Goal: Transaction & Acquisition: Purchase product/service

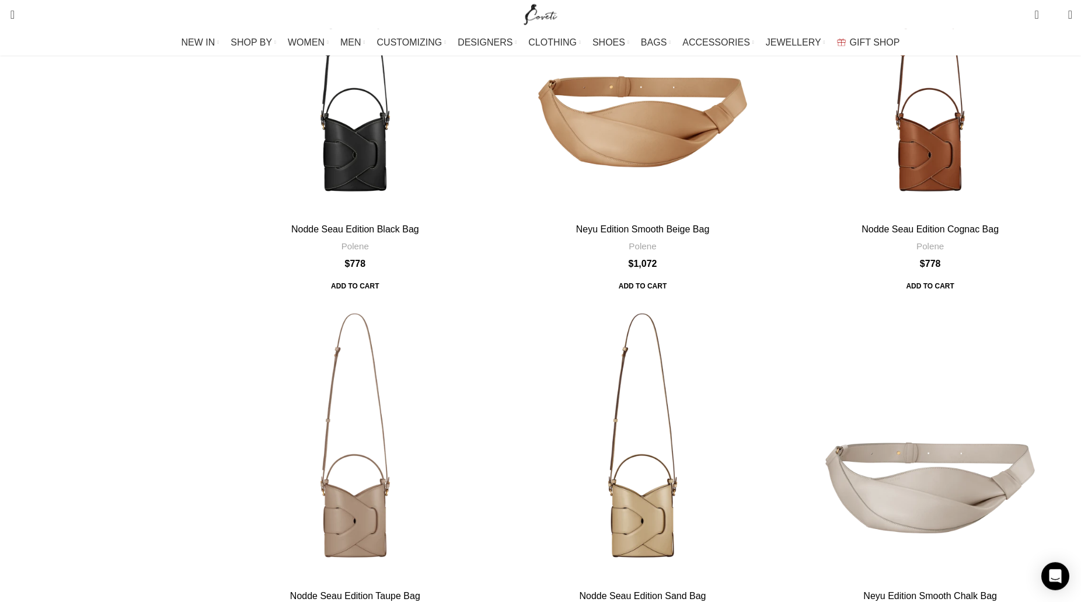
scroll to position [625, 0]
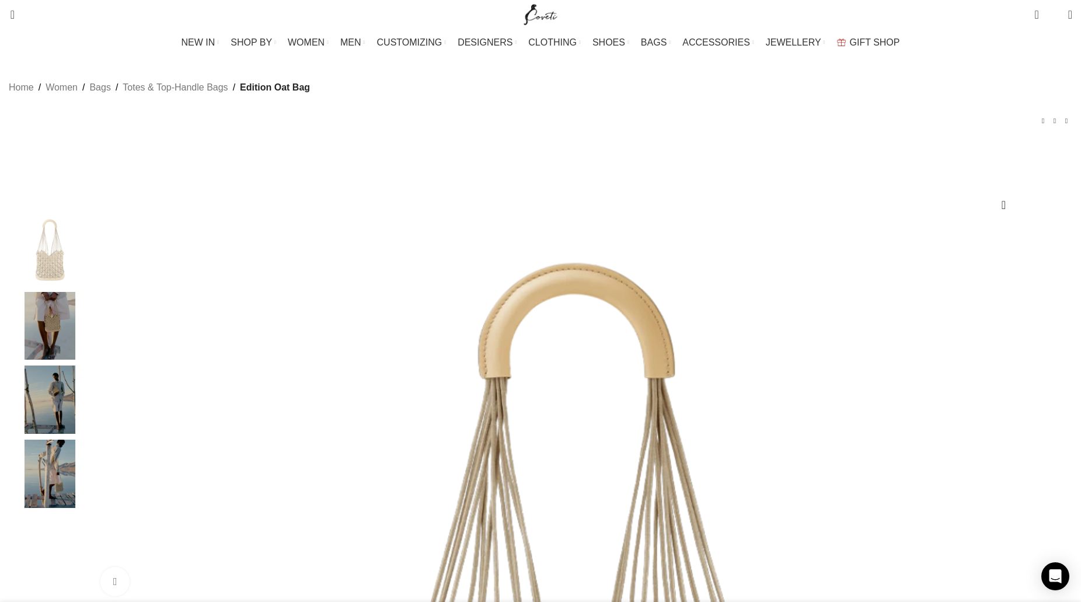
click at [86, 353] on img "2 / 4" at bounding box center [50, 326] width 71 height 68
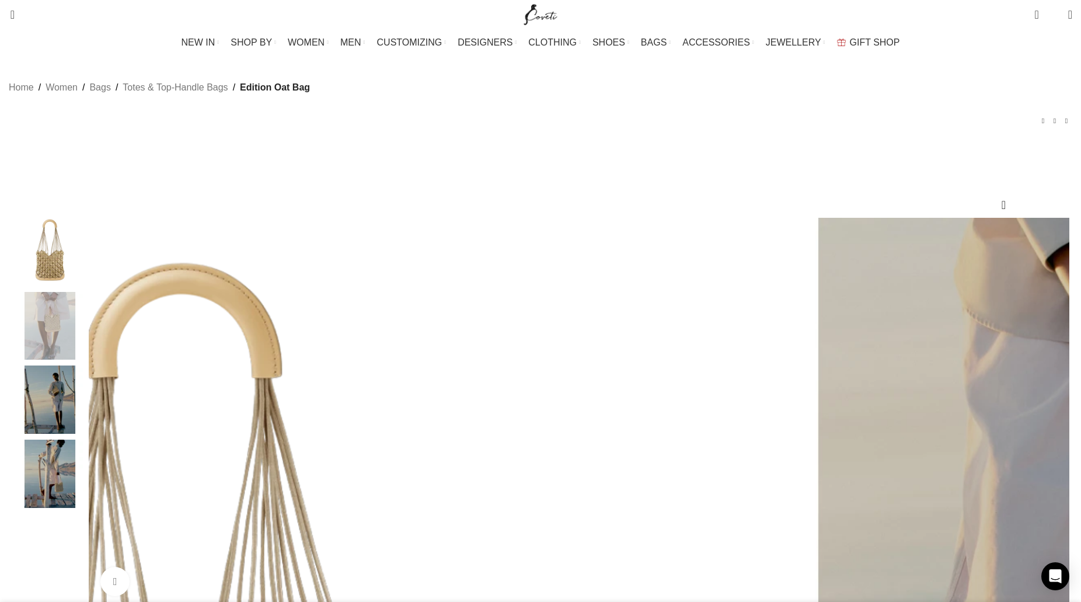
click at [86, 434] on img "3 / 4" at bounding box center [50, 399] width 71 height 68
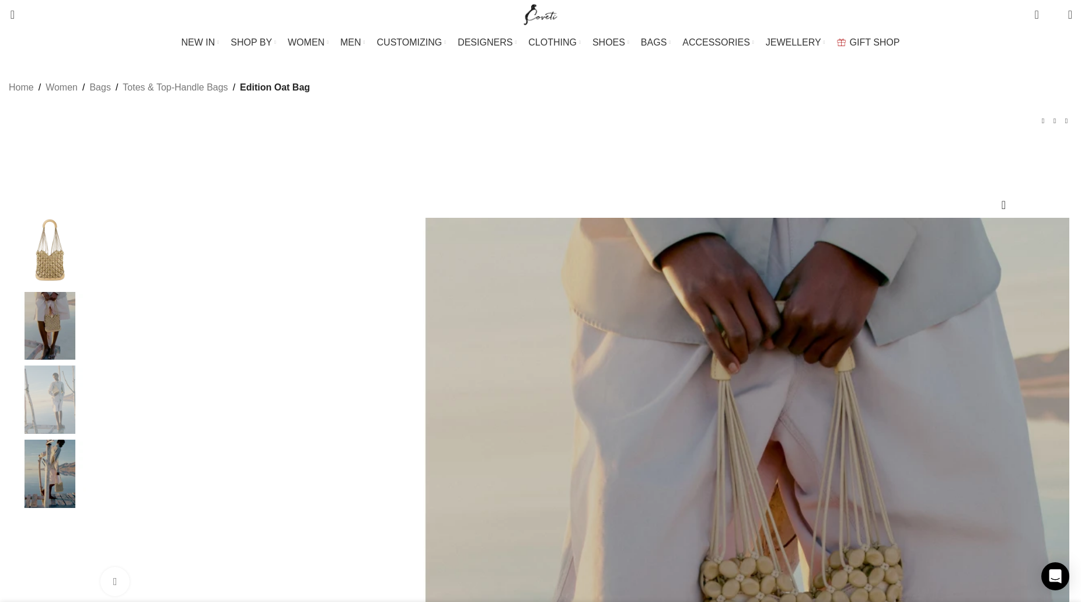
click at [86, 490] on img "4 / 4" at bounding box center [50, 474] width 71 height 68
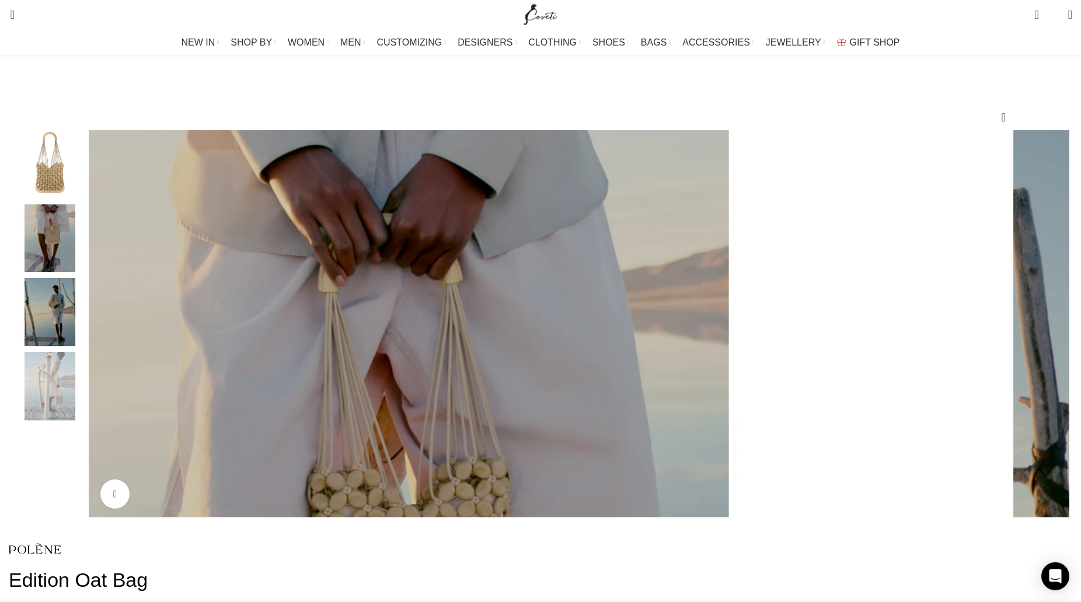
scroll to position [238, 0]
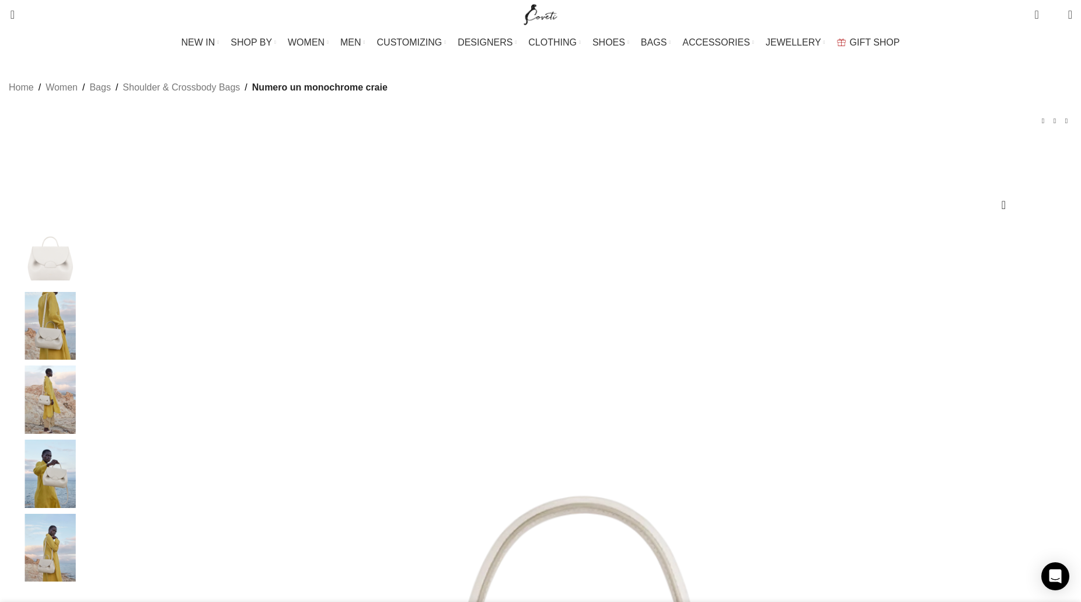
scroll to position [119, 0]
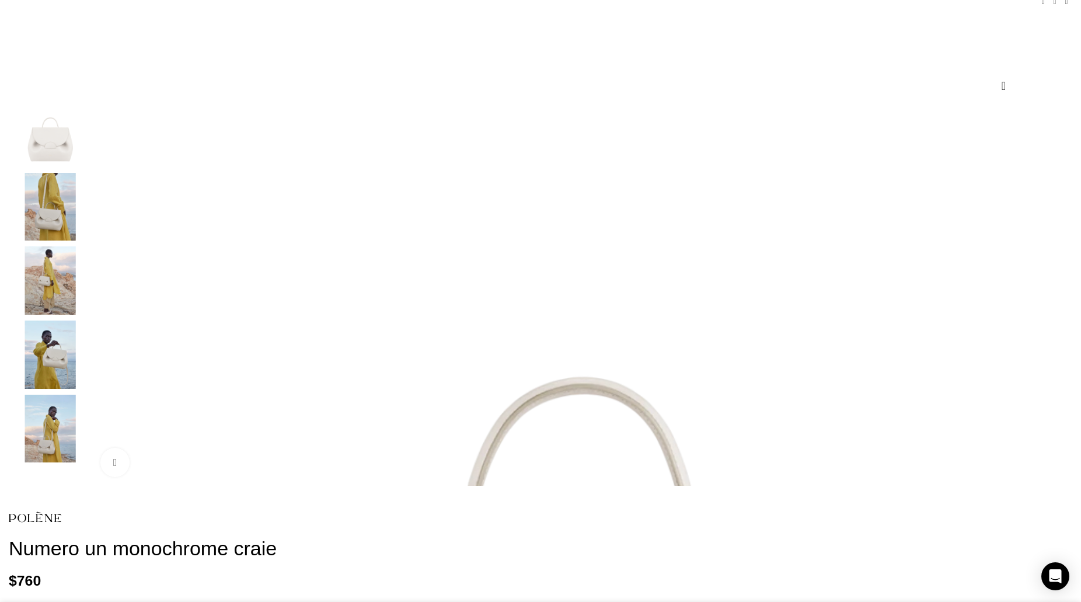
click at [86, 307] on img "3 / 5" at bounding box center [50, 280] width 71 height 68
